Goal: Find specific page/section: Find specific page/section

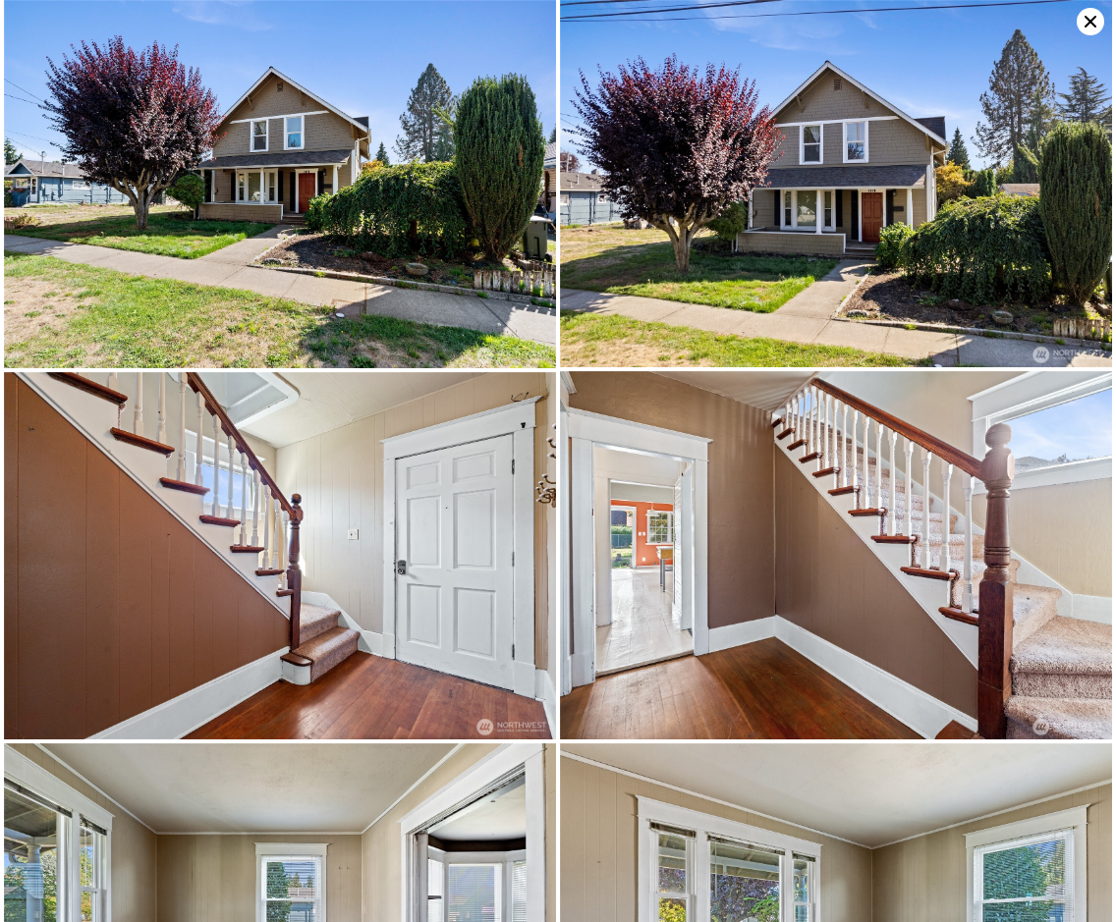
scroll to position [1101, 0]
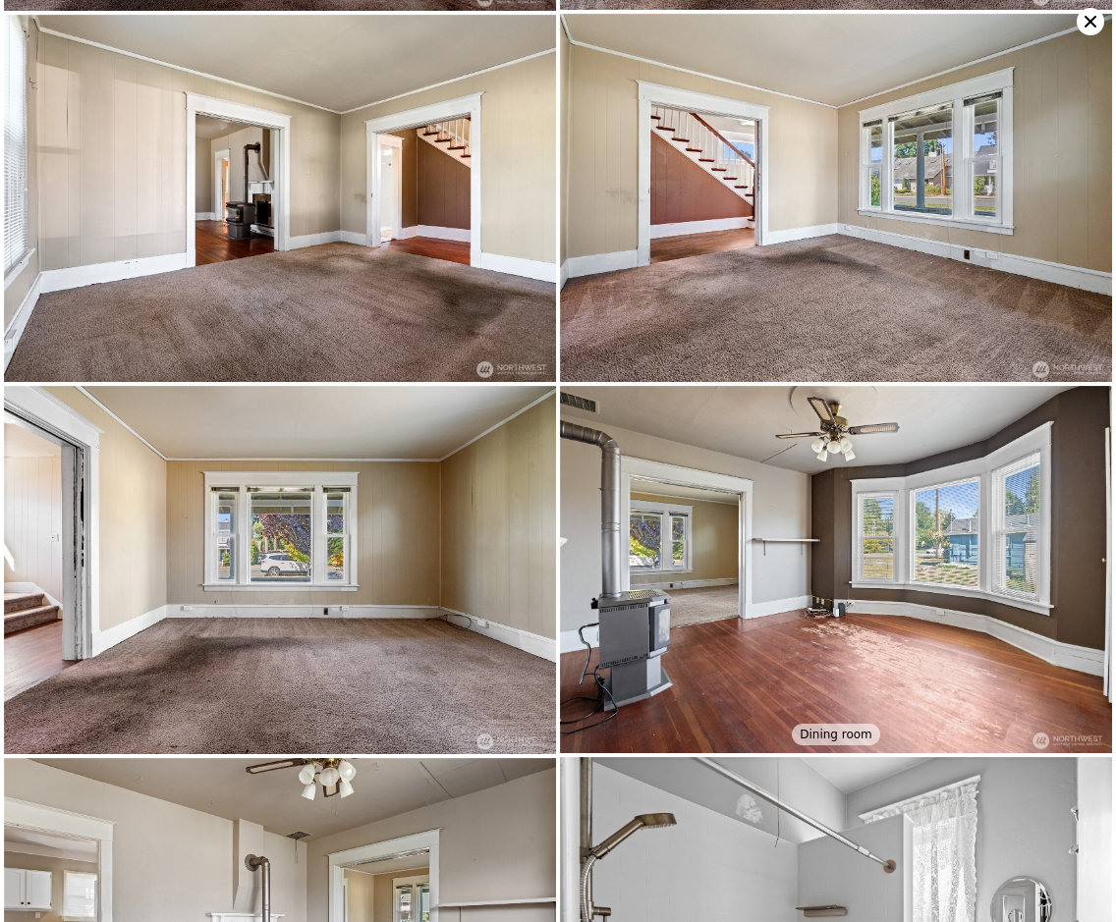
click at [1084, 13] on icon at bounding box center [1089, 21] width 27 height 27
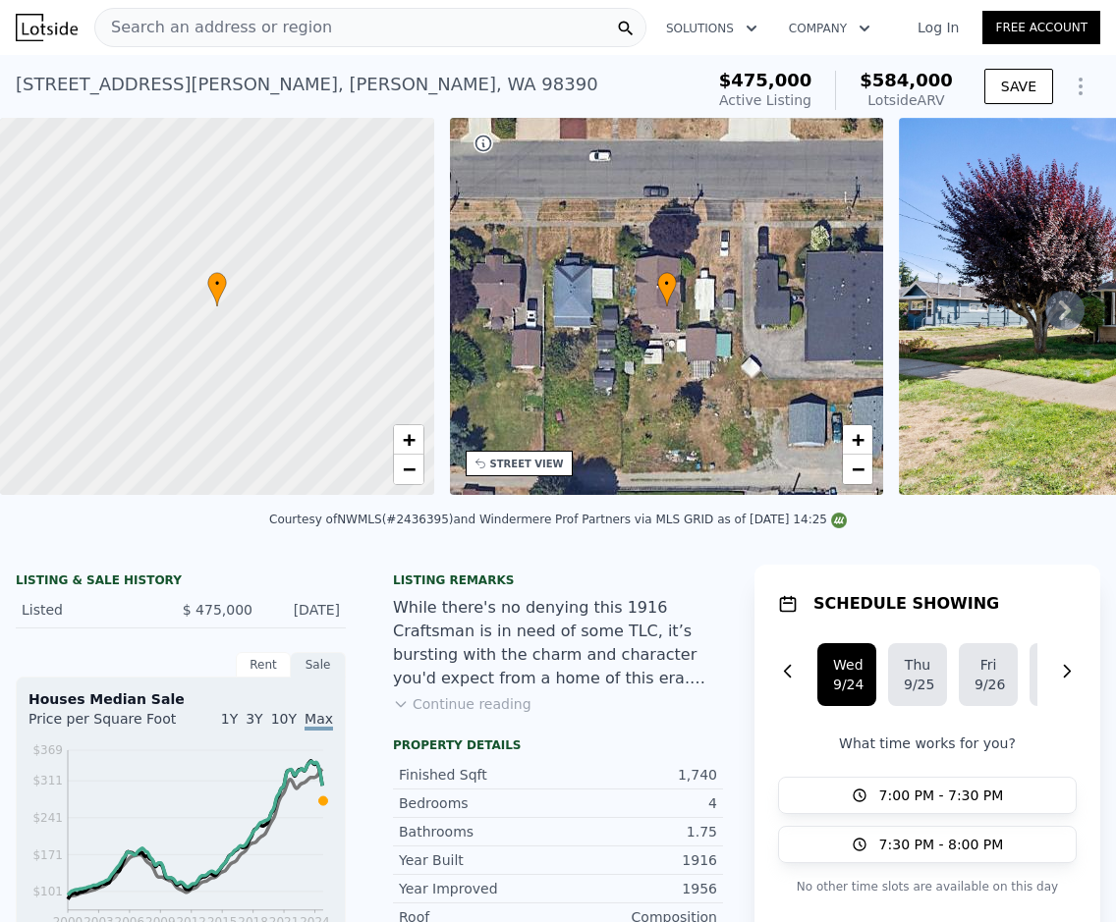
click at [354, 24] on div "Search an address or region" at bounding box center [370, 27] width 552 height 39
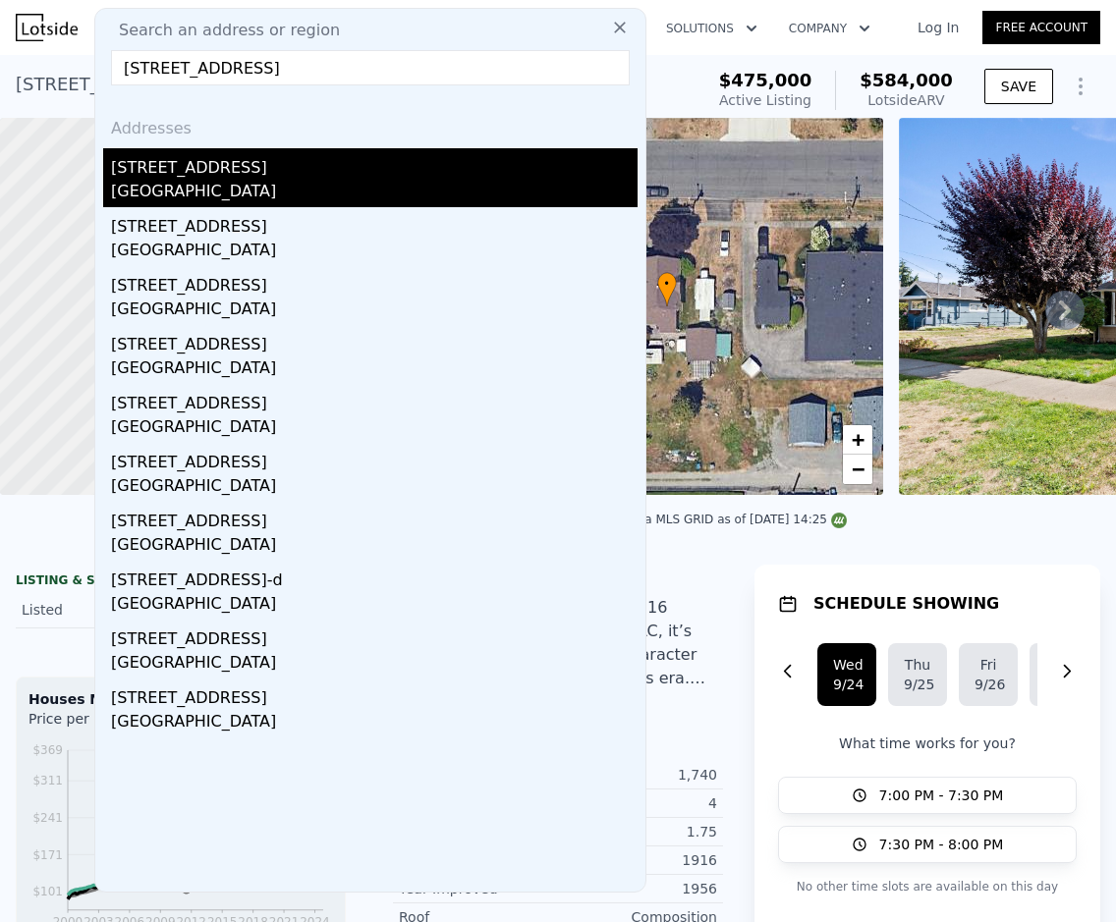
type input "[STREET_ADDRESS]"
click at [311, 162] on div "[STREET_ADDRESS]" at bounding box center [374, 163] width 526 height 31
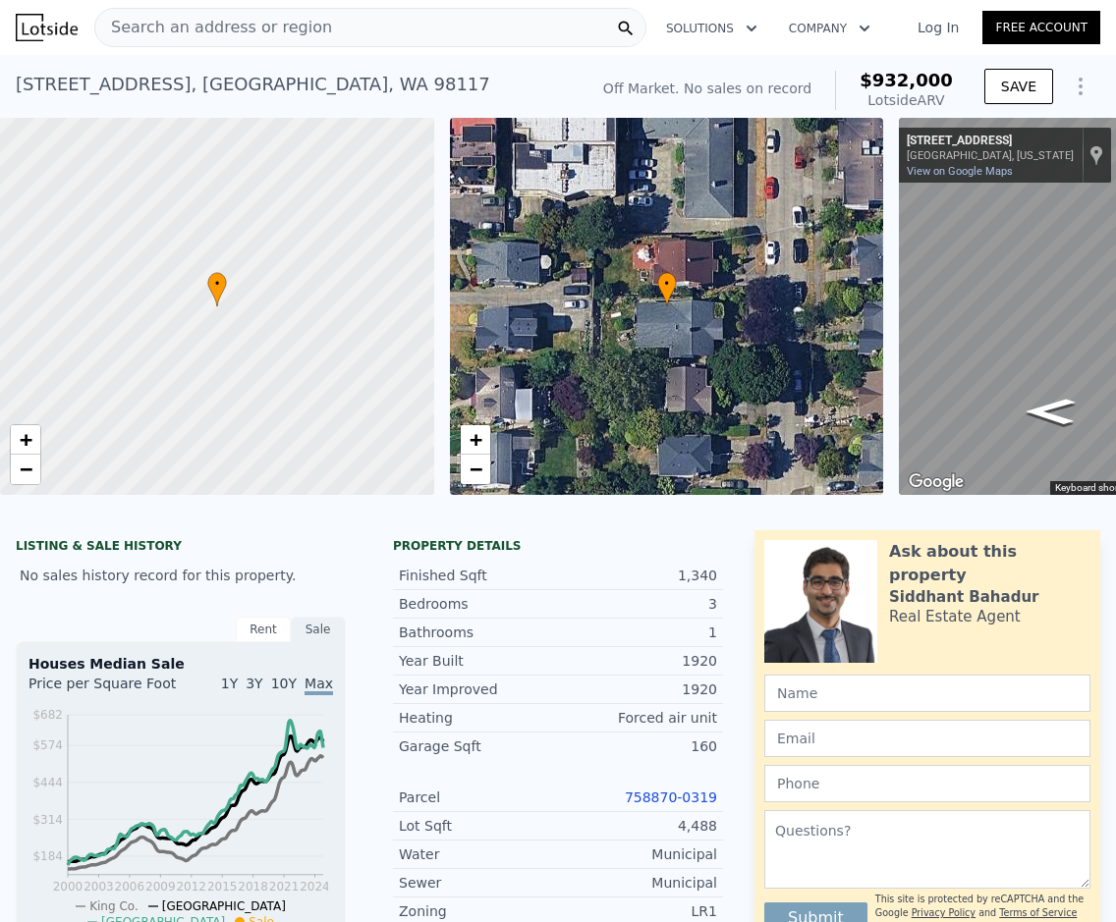
click at [382, 34] on div "Search an address or region" at bounding box center [370, 27] width 552 height 39
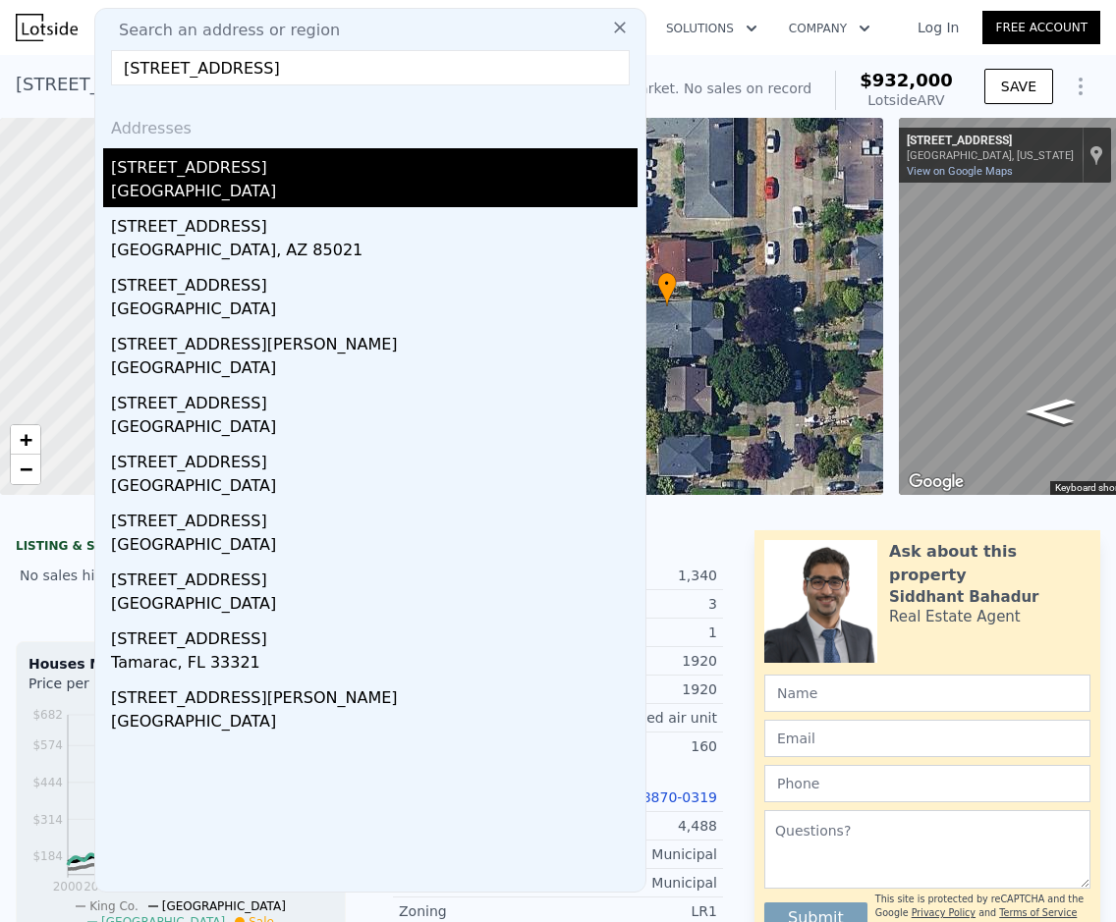
type input "[STREET_ADDRESS]"
click at [319, 167] on div "[STREET_ADDRESS]" at bounding box center [374, 163] width 526 height 31
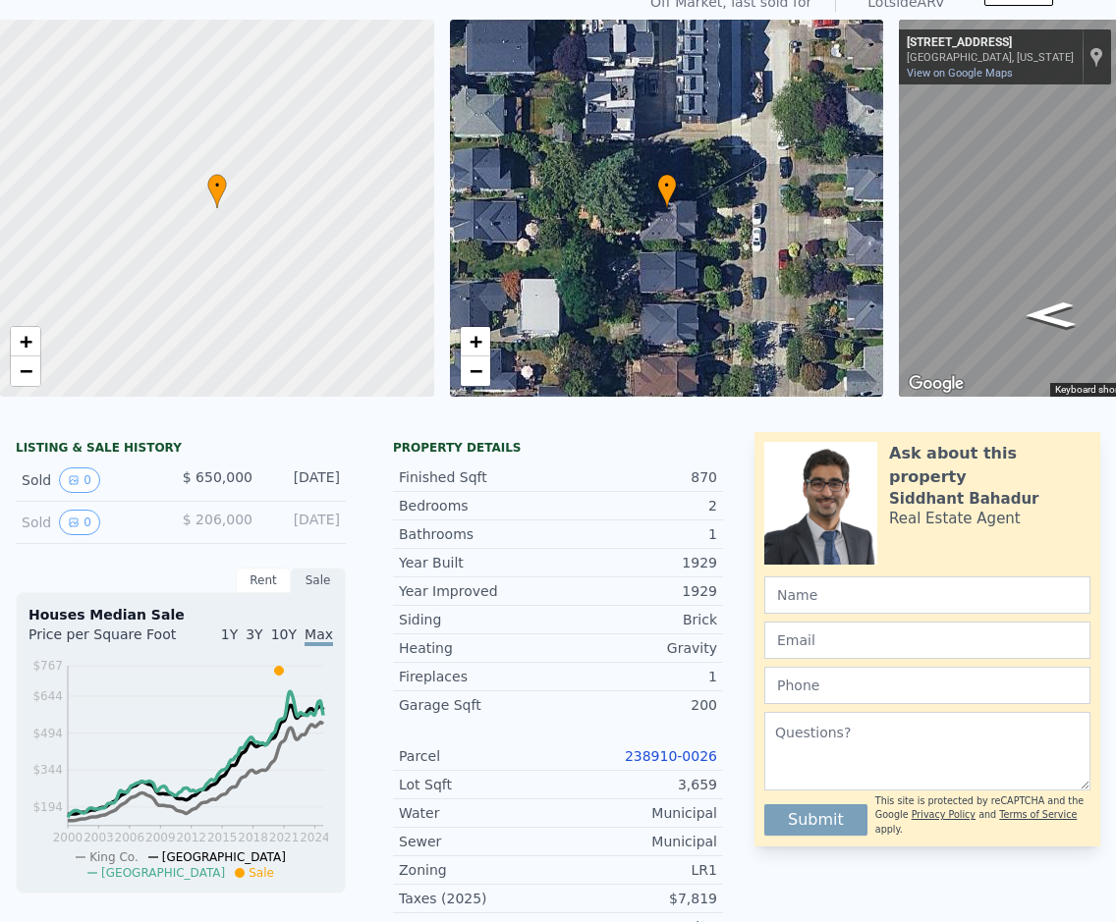
scroll to position [7, 0]
